Goal: Transaction & Acquisition: Purchase product/service

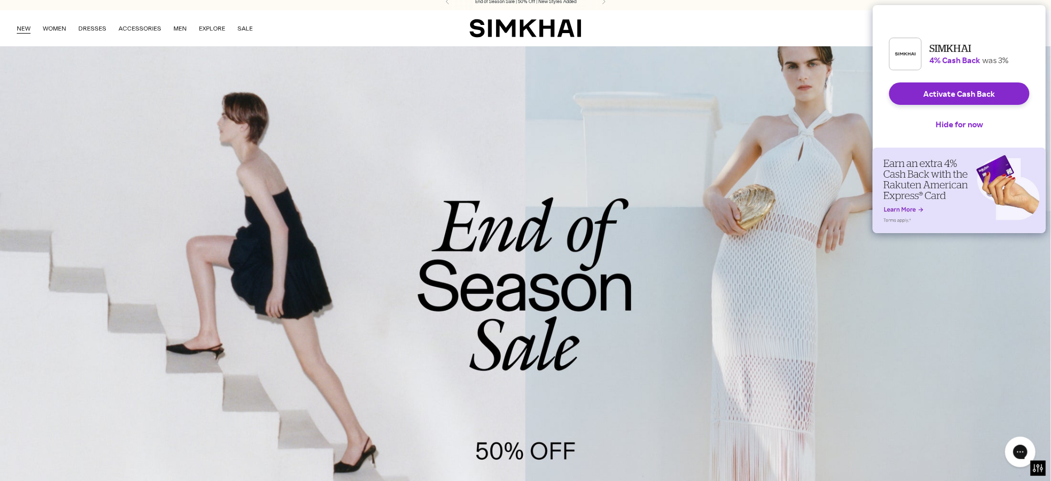
click at [25, 26] on link "NEW" at bounding box center [24, 28] width 14 height 22
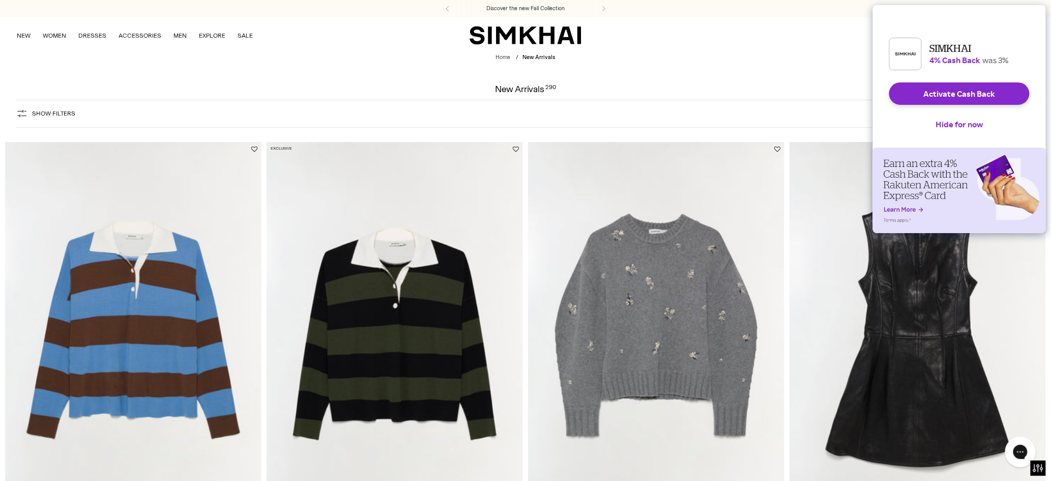
scroll to position [1, 0]
click at [663, 116] on div "Show Filters Show Filters Sort By Recommended Most Popular Newest" at bounding box center [526, 113] width 1020 height 28
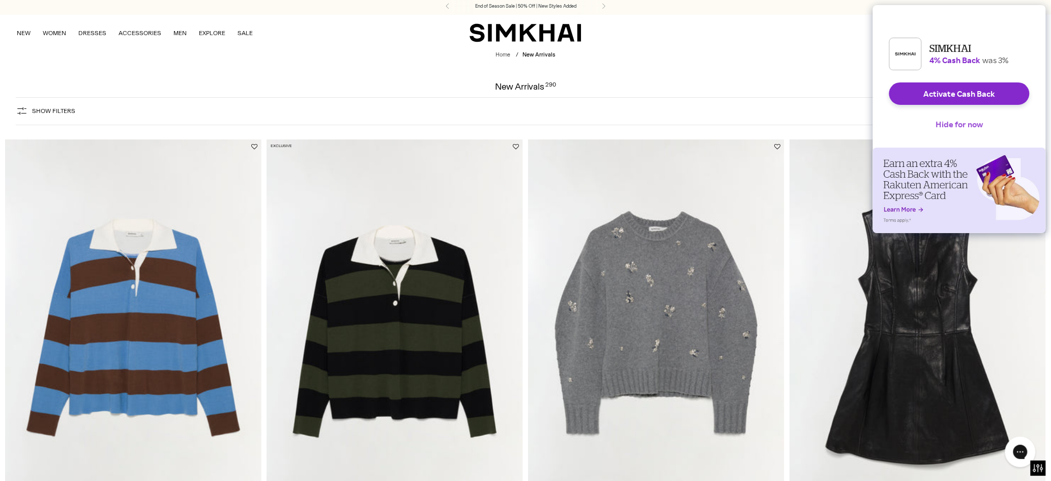
click at [953, 135] on button "Hide for now" at bounding box center [960, 124] width 64 height 22
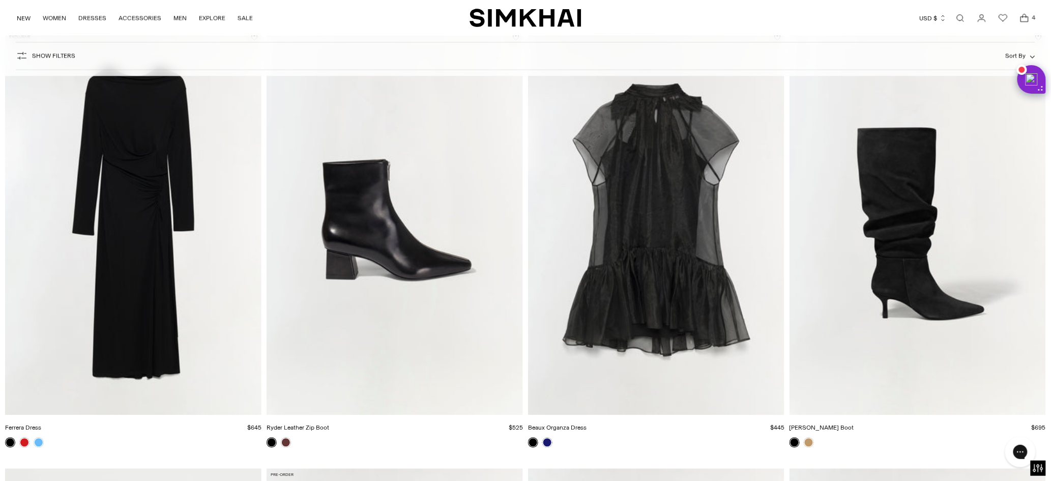
scroll to position [2310, 0]
